Goal: Register for event/course

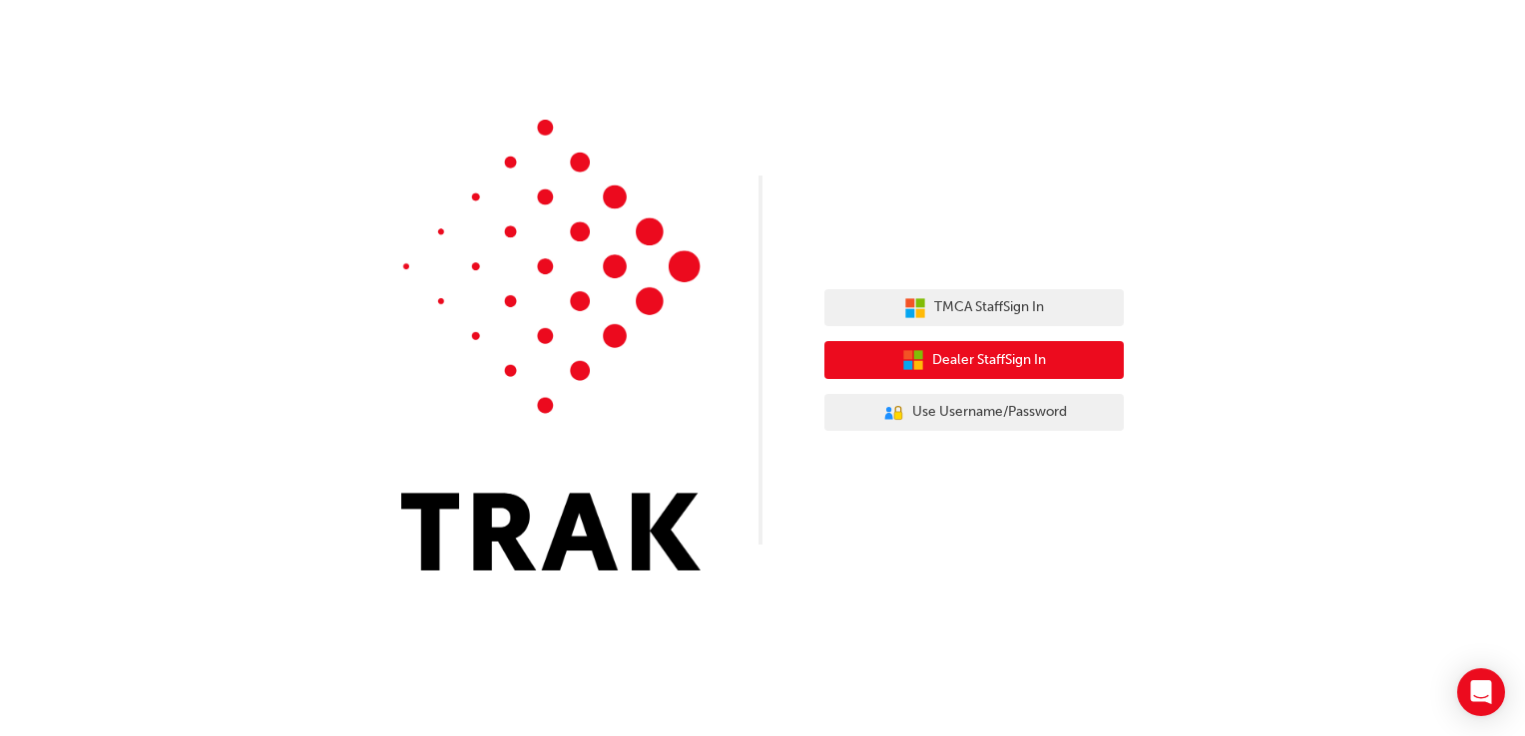
click at [978, 361] on span "Dealer Staff Sign In" at bounding box center [989, 360] width 114 height 23
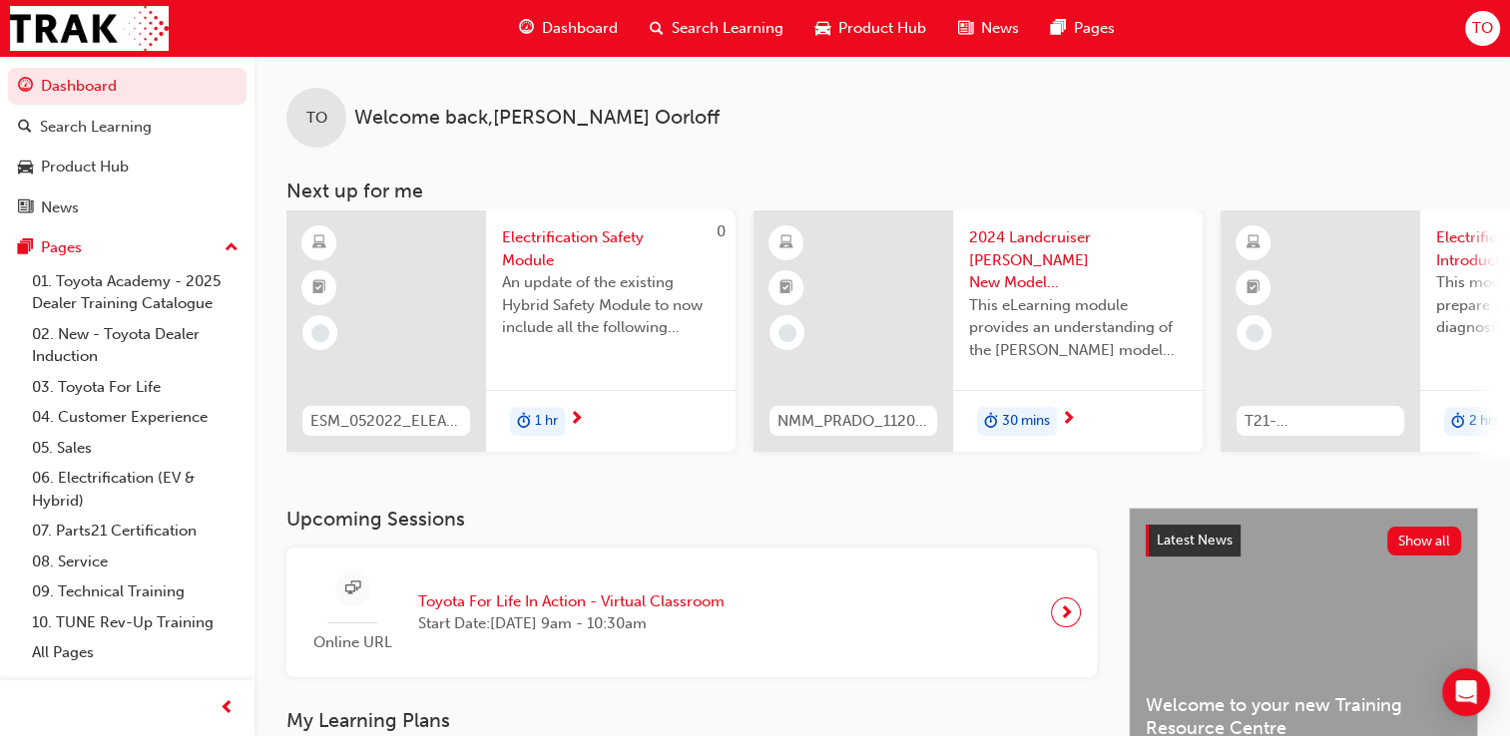
click at [650, 609] on span "Toyota For Life In Action - Virtual Classroom" at bounding box center [571, 602] width 306 height 23
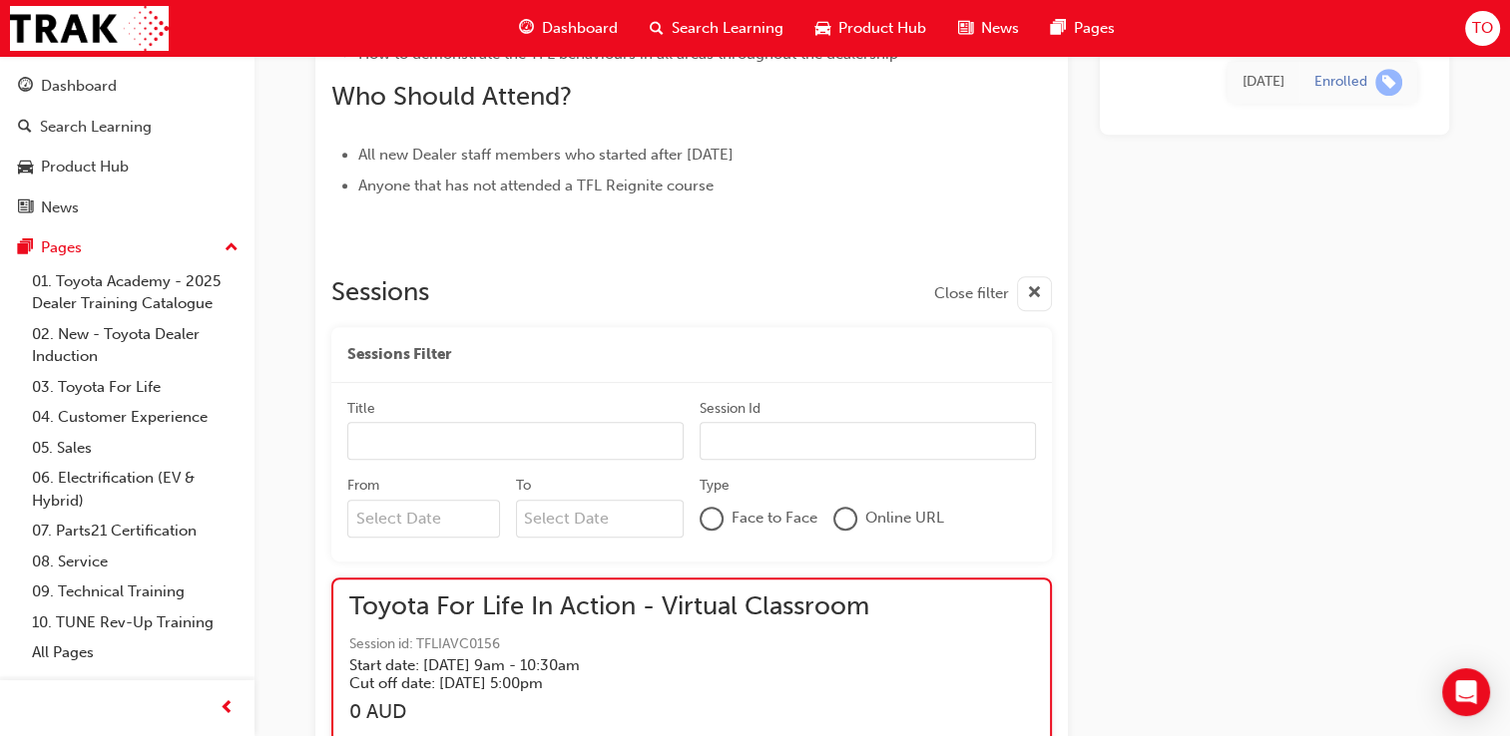
scroll to position [1584, 0]
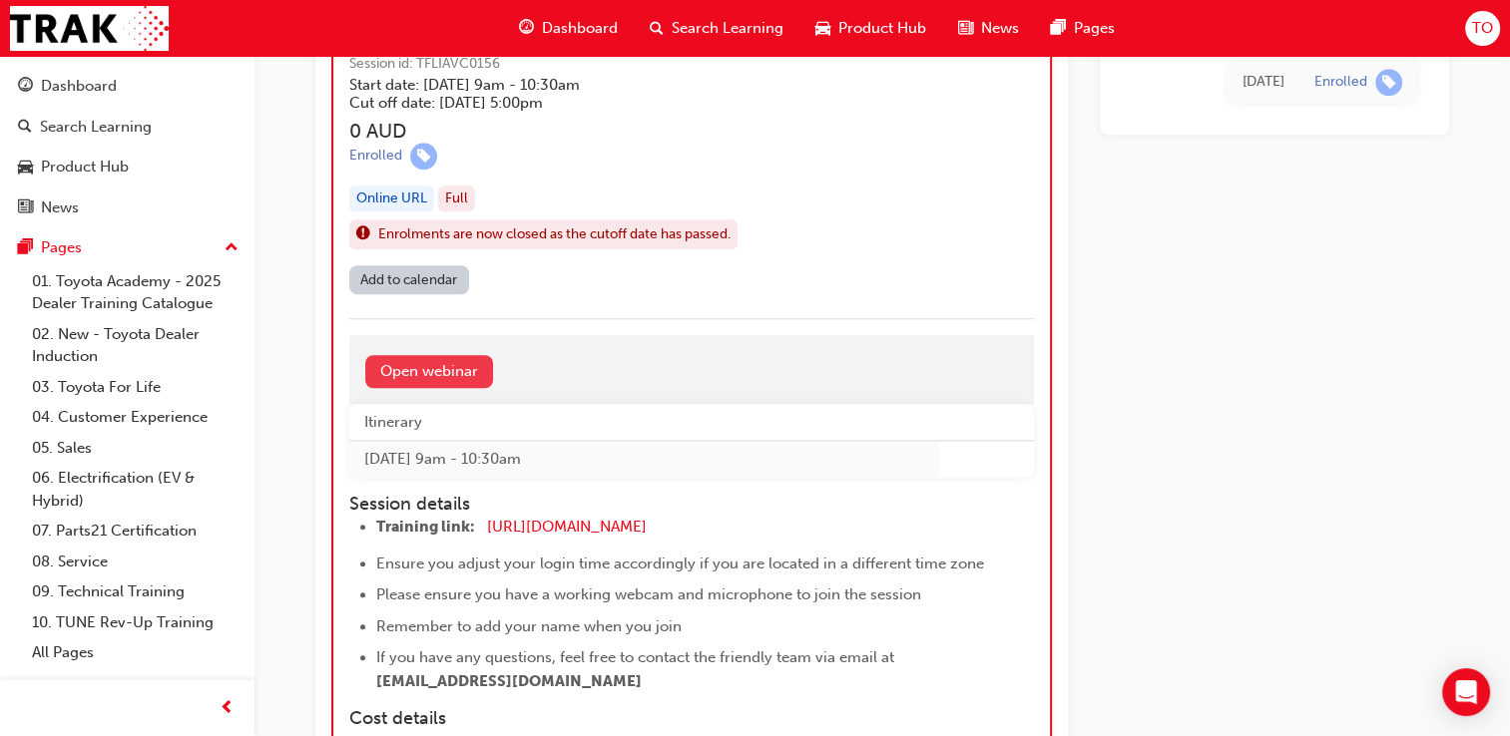
click at [464, 373] on link "Open webinar" at bounding box center [429, 371] width 128 height 33
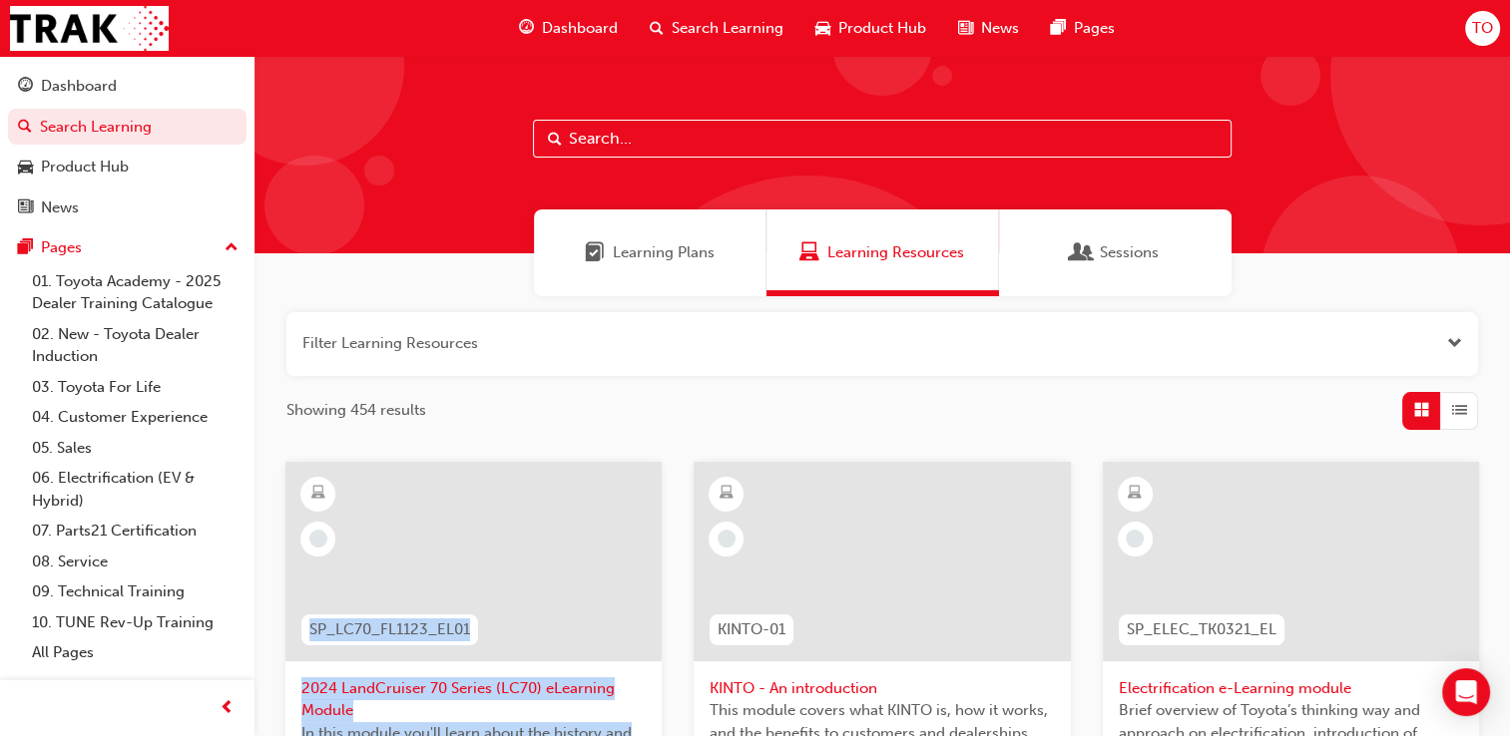
drag, startPoint x: 0, startPoint y: 0, endPoint x: 694, endPoint y: 561, distance: 892.6
click at [92, 98] on div "Dashboard" at bounding box center [127, 86] width 219 height 25
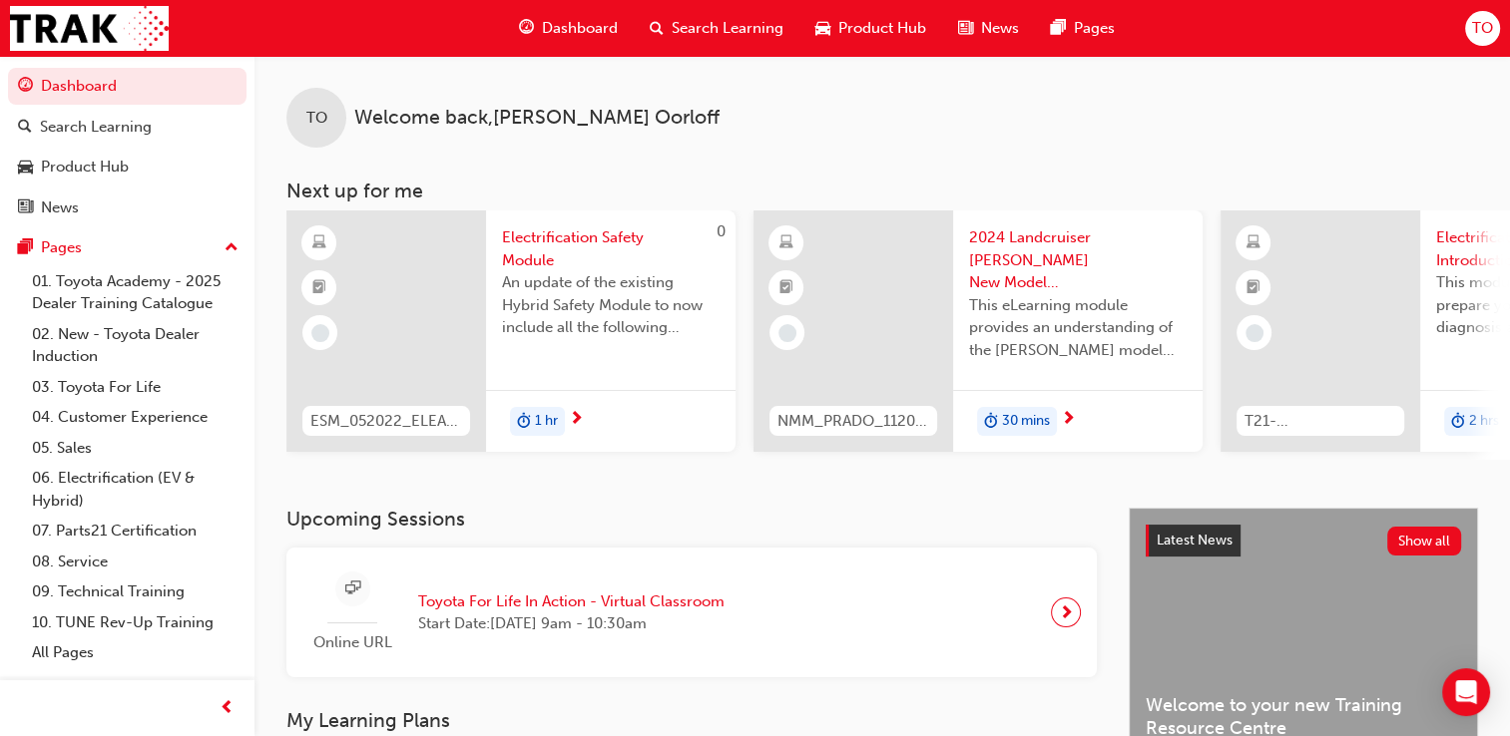
click at [382, 649] on span "Online URL" at bounding box center [352, 643] width 100 height 23
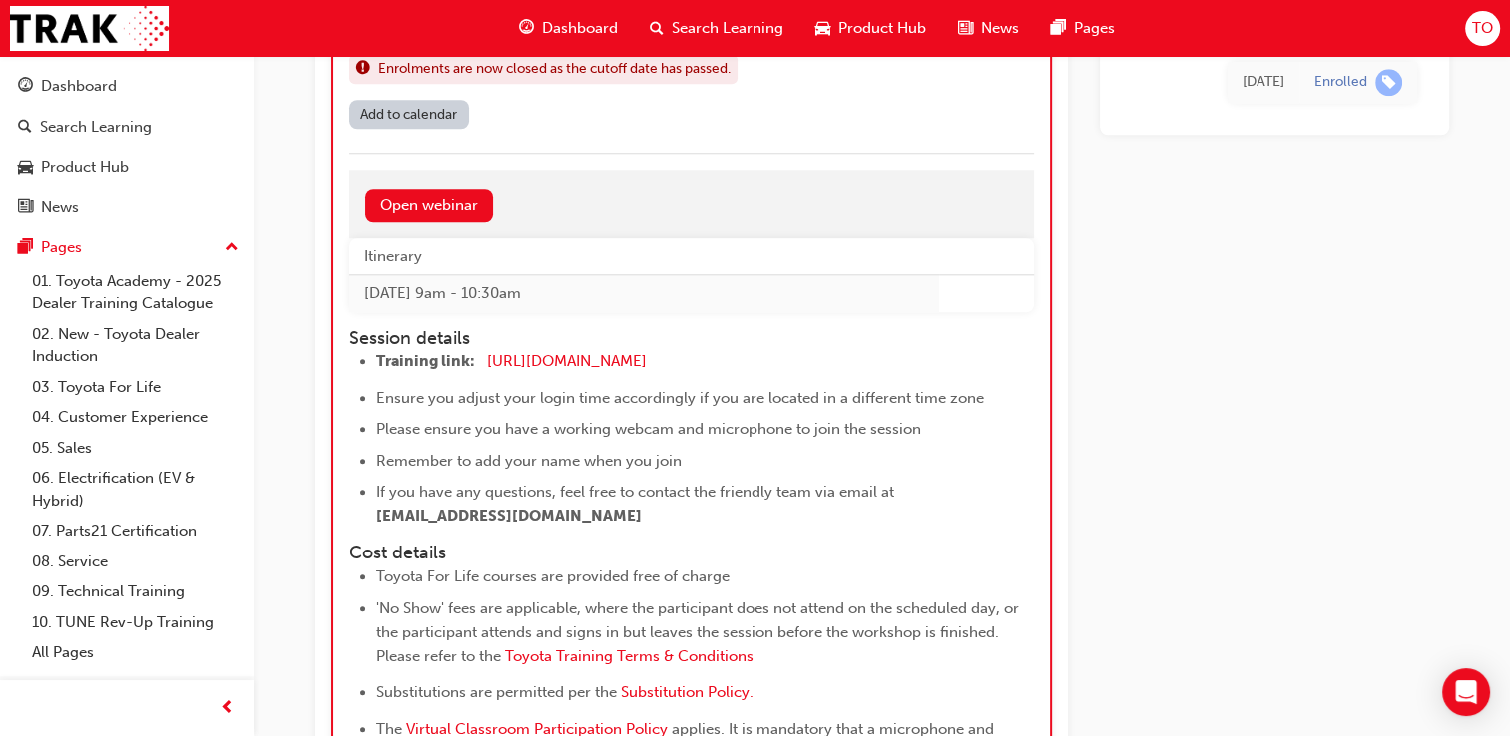
scroll to position [1751, 0]
click at [741, 440] on ul "Training link: [URL][DOMAIN_NAME] ​ Ensure you adjust your login time according…" at bounding box center [673, 437] width 649 height 179
click at [647, 361] on span "[URL][DOMAIN_NAME]" at bounding box center [567, 360] width 160 height 18
